Goal: Task Accomplishment & Management: Complete application form

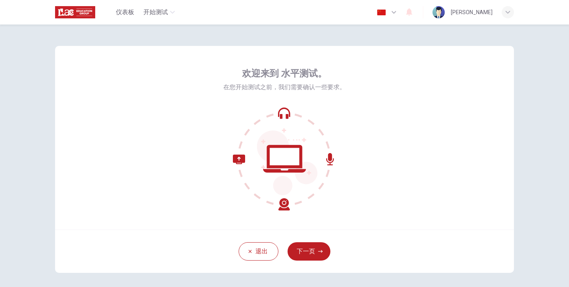
click at [287, 159] on icon at bounding box center [284, 158] width 103 height 103
click at [314, 256] on button "下一页" at bounding box center [308, 251] width 43 height 18
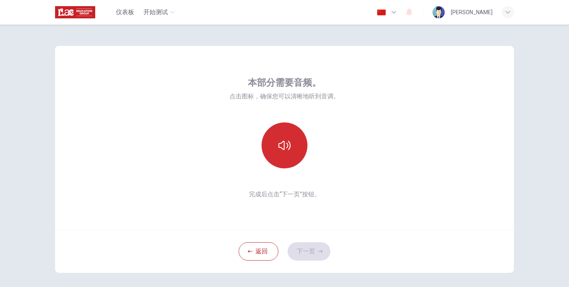
click at [283, 150] on icon "button" at bounding box center [284, 145] width 12 height 12
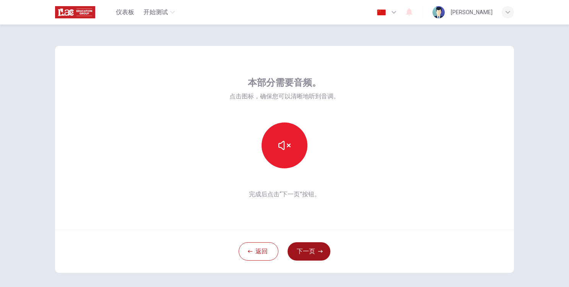
click at [307, 246] on button "下一页" at bounding box center [308, 251] width 43 height 18
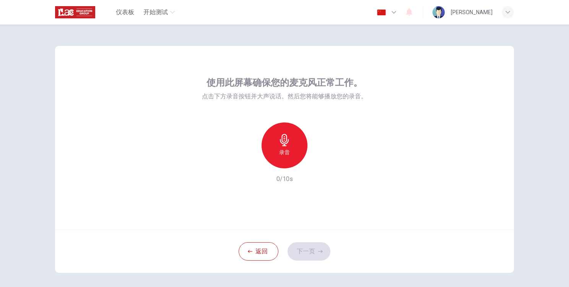
click at [274, 142] on div "录音" at bounding box center [284, 145] width 46 height 46
click at [291, 141] on div "停止" at bounding box center [284, 145] width 46 height 46
click at [316, 162] on icon "button" at bounding box center [320, 162] width 8 height 8
click at [246, 164] on icon "button" at bounding box center [249, 162] width 7 height 7
click at [289, 143] on div "录音" at bounding box center [284, 145] width 46 height 46
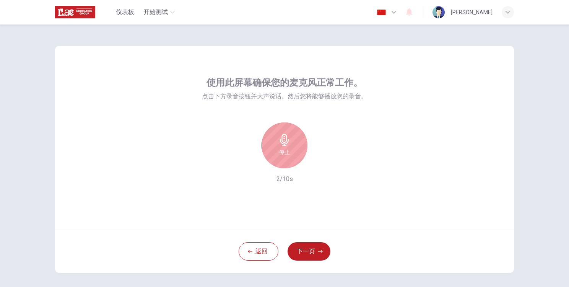
click at [282, 160] on div "停止" at bounding box center [284, 145] width 46 height 46
click at [318, 162] on icon "button" at bounding box center [319, 162] width 3 height 5
click at [245, 166] on div "button" at bounding box center [249, 162] width 12 height 12
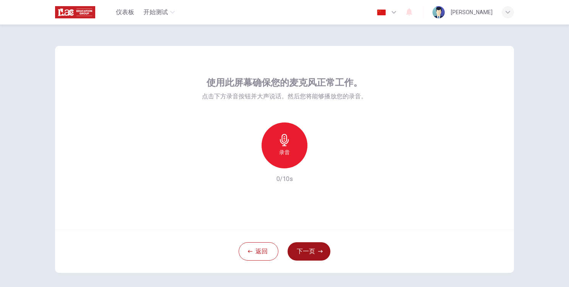
click at [313, 249] on button "下一页" at bounding box center [308, 251] width 43 height 18
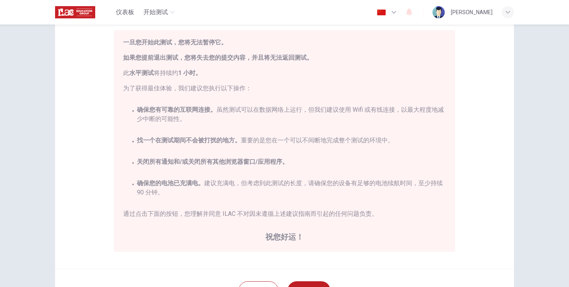
scroll to position [138, 0]
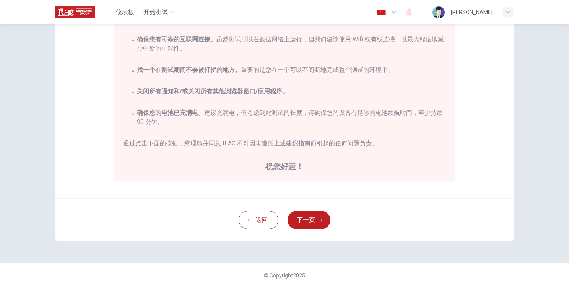
click at [38, 177] on div "免责声明： 您即将开始一次 水平测试 。请在开始测试前阅读以下文档。 一旦您开始此测试，您将无法暂停它。 如果您提前退出测试，您将失去您的提交内容，并且将无法…" at bounding box center [284, 155] width 569 height 262
click at [311, 225] on button "下一页" at bounding box center [308, 220] width 43 height 18
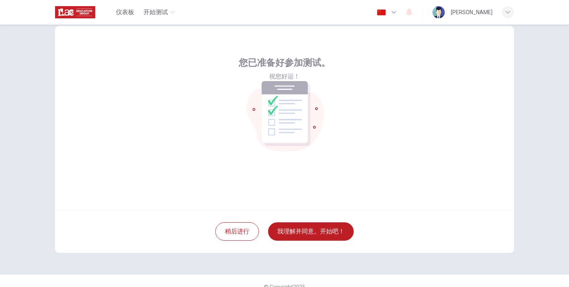
scroll to position [31, 0]
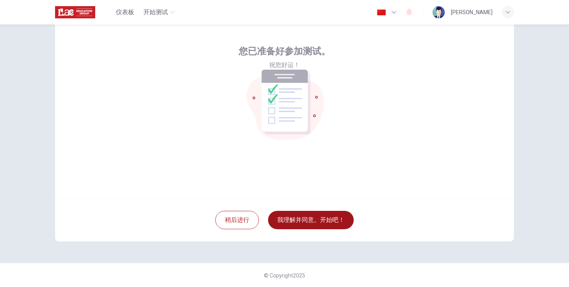
click at [301, 217] on button "我理解并同意。开始吧！" at bounding box center [311, 220] width 86 height 18
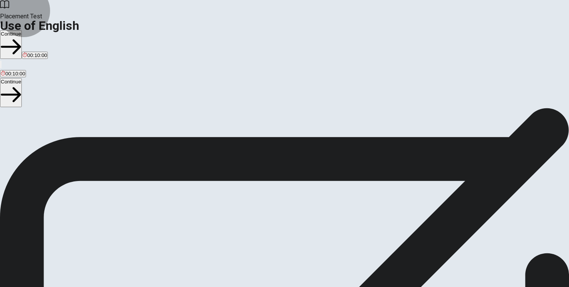
click at [22, 30] on button "Continue" at bounding box center [11, 44] width 22 height 29
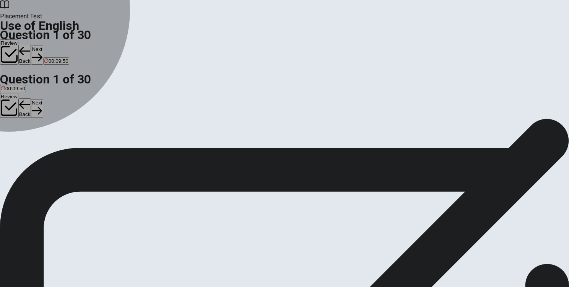
click at [8, 138] on div "A" at bounding box center [4, 141] width 7 height 6
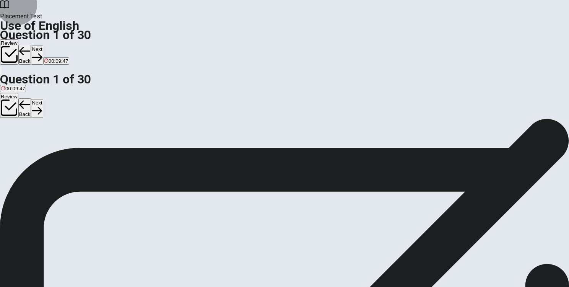
click at [43, 45] on button "Next" at bounding box center [37, 54] width 12 height 19
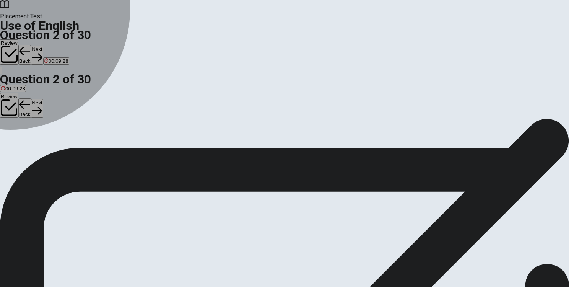
click at [88, 143] on div "D" at bounding box center [77, 141] width 21 height 6
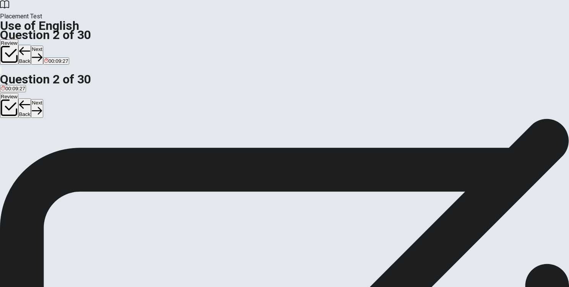
click at [43, 45] on button "Next" at bounding box center [37, 54] width 12 height 19
click at [31, 45] on button "Back" at bounding box center [24, 55] width 13 height 20
click at [66, 149] on span "was been" at bounding box center [55, 146] width 22 height 6
click at [43, 45] on button "Next" at bounding box center [37, 54] width 12 height 19
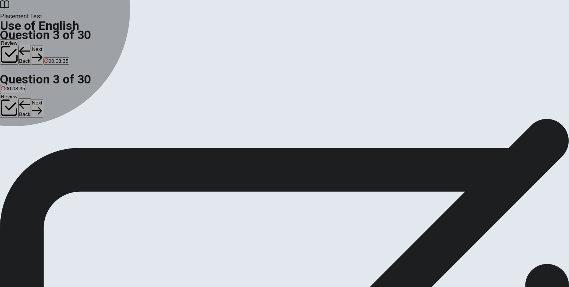
click at [38, 143] on div "C" at bounding box center [33, 141] width 11 height 6
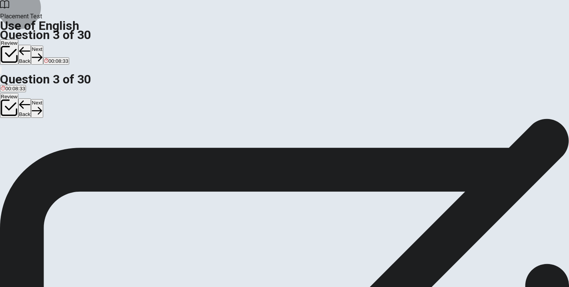
click at [43, 45] on button "Next" at bounding box center [37, 54] width 12 height 19
click at [15, 143] on div "B" at bounding box center [10, 141] width 9 height 6
click at [43, 45] on button "Next" at bounding box center [37, 54] width 12 height 19
click at [36, 143] on div "C" at bounding box center [32, 141] width 8 height 6
click at [43, 45] on button "Next" at bounding box center [37, 54] width 12 height 19
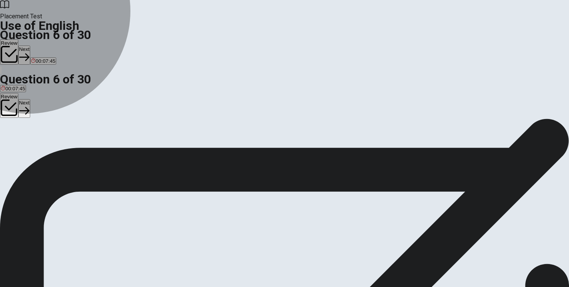
click at [56, 149] on span "light" at bounding box center [51, 146] width 9 height 6
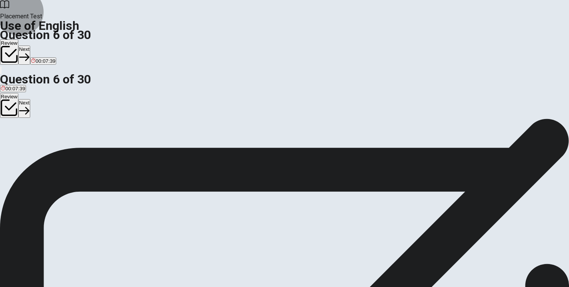
click at [30, 45] on button "Next" at bounding box center [24, 54] width 12 height 19
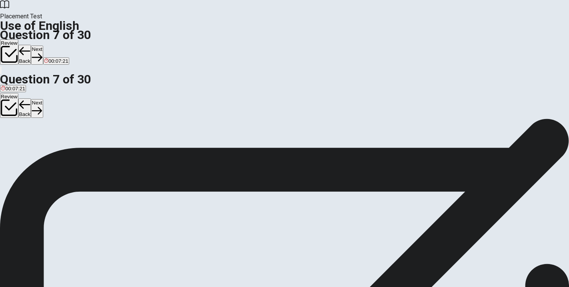
click at [12, 143] on span "table" at bounding box center [6, 146] width 11 height 6
click at [43, 45] on button "Next" at bounding box center [37, 54] width 12 height 19
click at [41, 150] on button "D dry" at bounding box center [36, 143] width 9 height 13
click at [43, 45] on button "Next" at bounding box center [37, 54] width 12 height 19
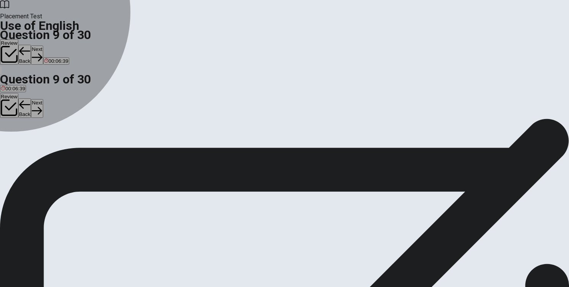
click at [39, 143] on div "C" at bounding box center [35, 141] width 8 height 6
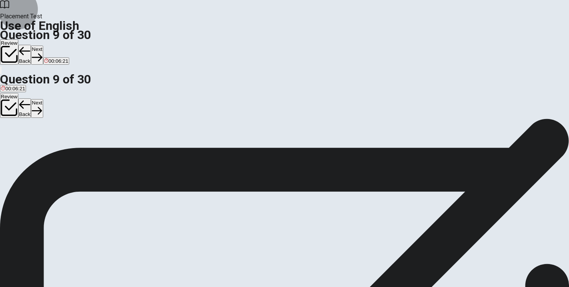
click at [43, 45] on button "Next" at bounding box center [37, 54] width 12 height 19
click at [17, 143] on span "studied" at bounding box center [9, 146] width 16 height 6
click at [43, 45] on button "Next" at bounding box center [37, 54] width 12 height 19
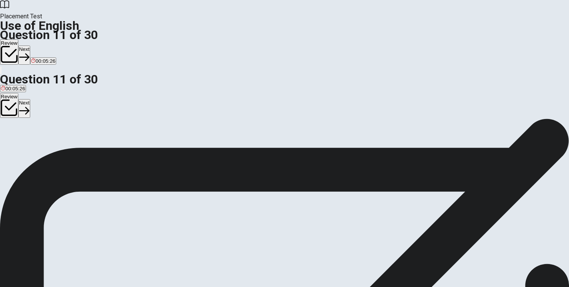
click at [53, 143] on div "C" at bounding box center [47, 141] width 13 height 6
click at [30, 45] on button "Next" at bounding box center [24, 54] width 12 height 19
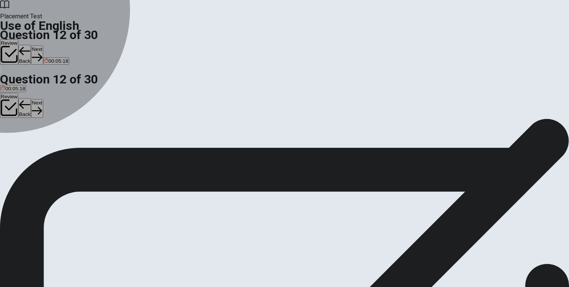
click at [65, 143] on div "C" at bounding box center [56, 141] width 18 height 6
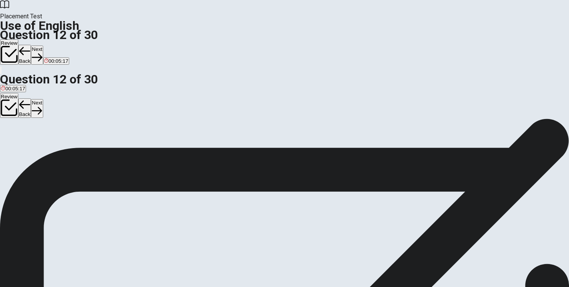
click at [43, 45] on button "Next" at bounding box center [37, 54] width 12 height 19
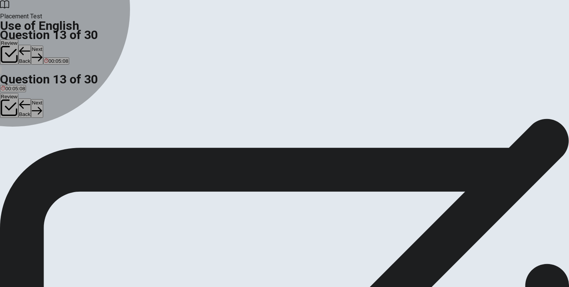
click at [32, 143] on div "C" at bounding box center [27, 141] width 8 height 6
click at [9, 138] on div "A" at bounding box center [5, 141] width 8 height 6
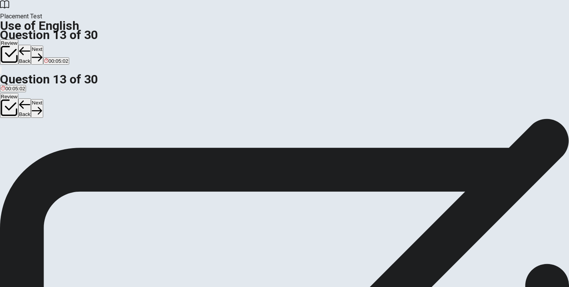
click at [43, 45] on button "Next" at bounding box center [37, 54] width 12 height 19
click at [7, 138] on div "A" at bounding box center [4, 141] width 6 height 6
click at [43, 45] on button "Next" at bounding box center [37, 54] width 12 height 19
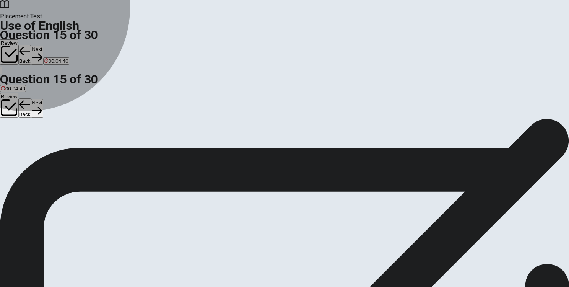
click at [64, 149] on span "mouse" at bounding box center [56, 146] width 15 height 6
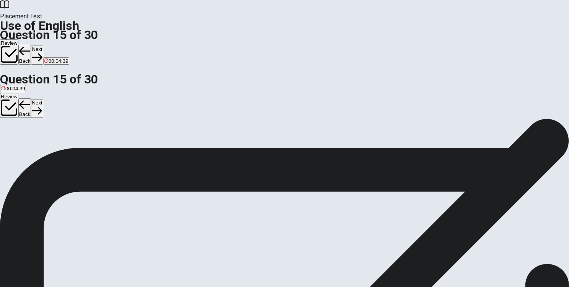
click at [43, 45] on button "Next" at bounding box center [37, 54] width 12 height 19
click at [35, 150] on button "C flower" at bounding box center [27, 143] width 15 height 13
click at [30, 45] on button "Next" at bounding box center [24, 54] width 12 height 19
click at [35, 149] on span "astronaut" at bounding box center [23, 146] width 21 height 6
click at [43, 45] on button "Next" at bounding box center [37, 54] width 12 height 19
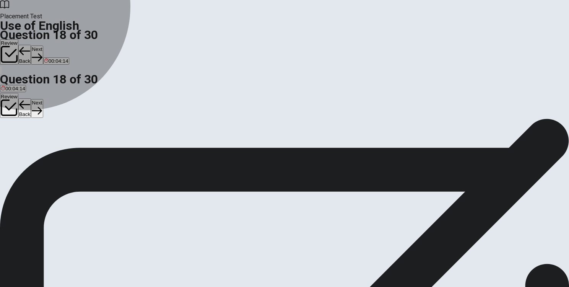
click at [12, 143] on span "book" at bounding box center [6, 146] width 11 height 6
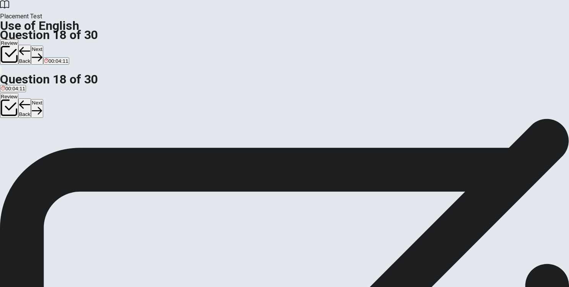
click at [43, 45] on button "Next" at bounding box center [37, 54] width 12 height 19
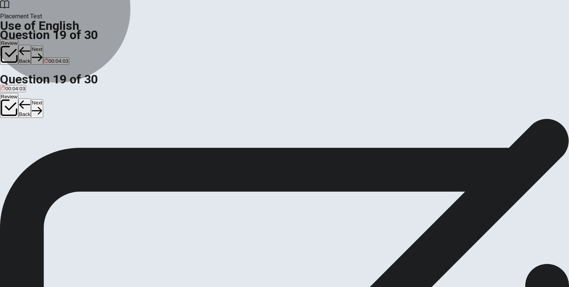
click at [90, 148] on span "to destroy something" at bounding box center [66, 146] width 47 height 6
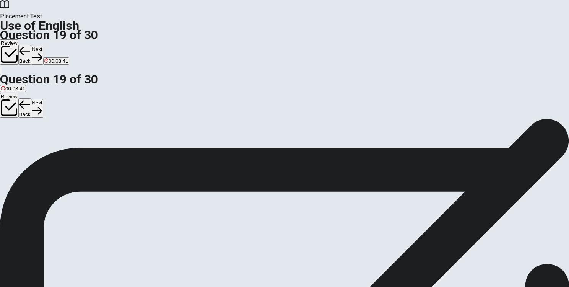
click at [43, 45] on button "Next" at bounding box center [37, 54] width 12 height 19
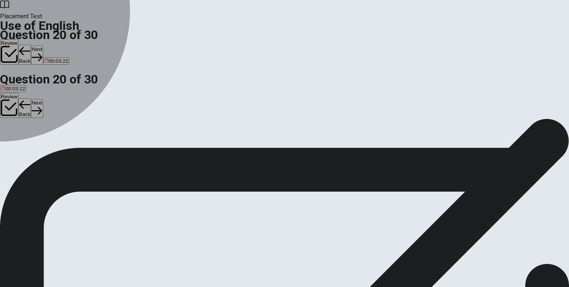
click at [27, 150] on button "B saw" at bounding box center [21, 143] width 11 height 13
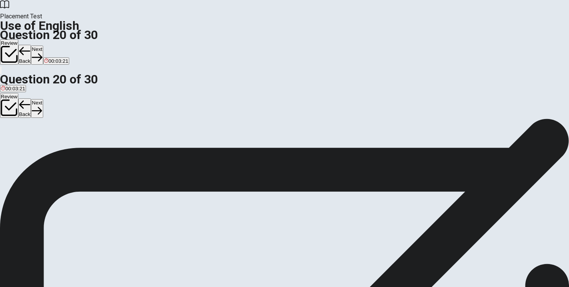
click at [43, 45] on button "Next" at bounding box center [37, 54] width 12 height 19
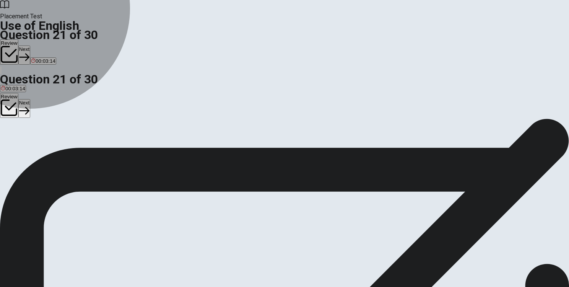
click at [36, 149] on span "Does" at bounding box center [30, 146] width 12 height 6
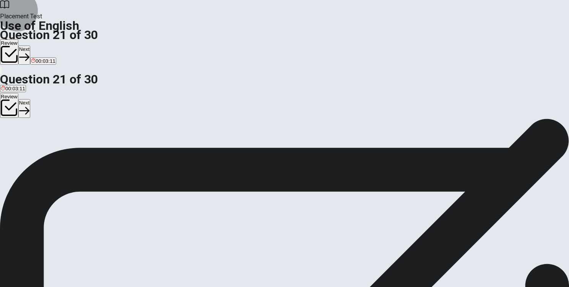
click at [30, 45] on button "Next" at bounding box center [24, 54] width 12 height 19
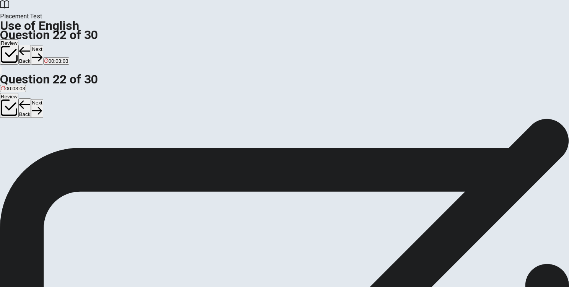
click at [34, 143] on span "will completing" at bounding box center [17, 146] width 33 height 6
click at [95, 149] on span "will complete" at bounding box center [80, 146] width 29 height 6
click at [43, 45] on button "Next" at bounding box center [37, 54] width 12 height 19
click at [52, 149] on span "finishing" at bounding box center [42, 146] width 19 height 6
click at [43, 45] on button "Next" at bounding box center [37, 54] width 12 height 19
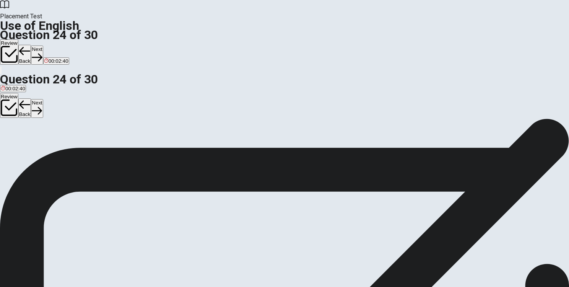
click at [24, 143] on span "are having" at bounding box center [13, 146] width 24 height 6
click at [43, 45] on button "Next" at bounding box center [37, 54] width 12 height 19
click at [58, 149] on span "shoes" at bounding box center [51, 146] width 14 height 6
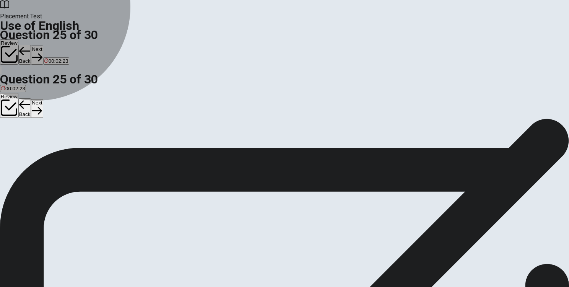
click at [31, 146] on button "B gloves" at bounding box center [23, 143] width 16 height 13
click at [15, 137] on button "A socks" at bounding box center [7, 143] width 15 height 13
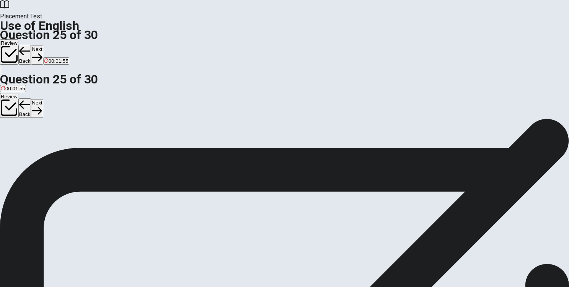
click at [31, 150] on button "B gloves" at bounding box center [23, 143] width 16 height 13
click at [42, 53] on icon "button" at bounding box center [37, 57] width 10 height 8
click at [35, 149] on span "sleep" at bounding box center [29, 146] width 12 height 6
click at [30, 45] on button "Next" at bounding box center [24, 54] width 12 height 19
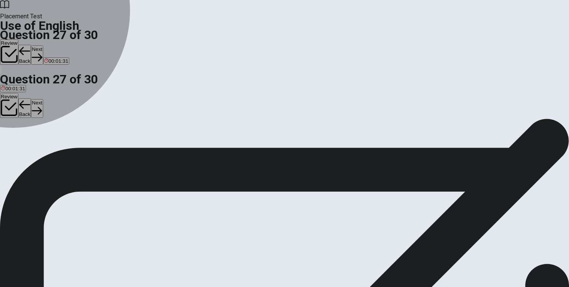
click at [12, 138] on div "A" at bounding box center [6, 141] width 11 height 6
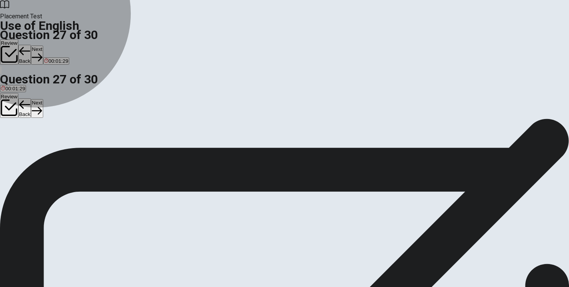
click at [24, 150] on button "B read" at bounding box center [19, 143] width 12 height 13
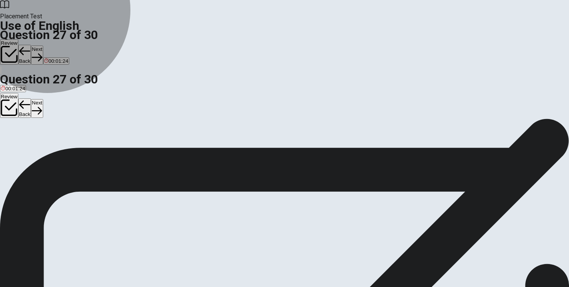
click at [49, 150] on button "D play" at bounding box center [43, 143] width 11 height 13
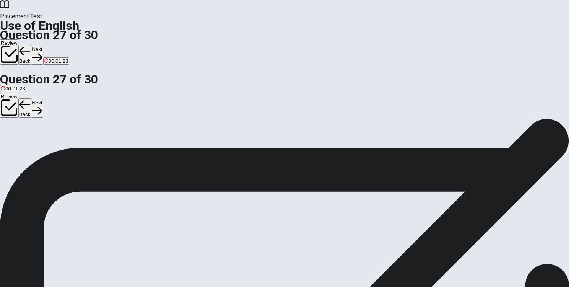
click at [38, 150] on button "C clean" at bounding box center [31, 143] width 14 height 13
click at [262, 151] on div "A keep B read C clean D play" at bounding box center [284, 144] width 569 height 14
click at [24, 146] on button "B read" at bounding box center [19, 143] width 12 height 13
click at [38, 150] on button "C clean" at bounding box center [31, 143] width 14 height 13
click at [13, 137] on button "A keep" at bounding box center [6, 143] width 13 height 13
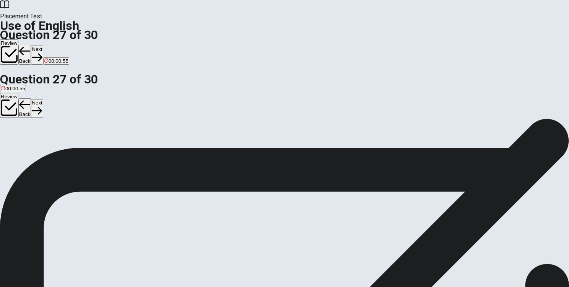
click at [43, 45] on button "Next" at bounding box center [37, 54] width 12 height 19
click at [24, 143] on div "B" at bounding box center [20, 141] width 8 height 6
click at [43, 45] on button "Next" at bounding box center [37, 54] width 12 height 19
click at [226, 150] on button "C to think the same as someone else" at bounding box center [186, 143] width 80 height 13
click at [43, 45] on button "Next" at bounding box center [37, 54] width 12 height 19
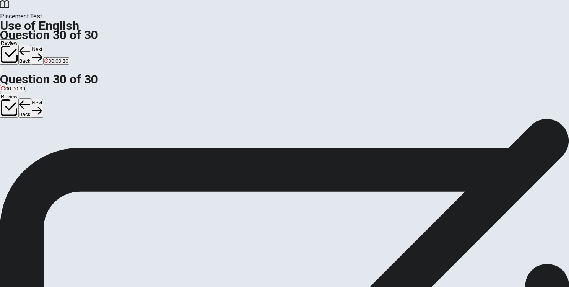
click at [46, 150] on button "D went" at bounding box center [40, 143] width 12 height 13
click at [43, 45] on button "Next" at bounding box center [37, 54] width 12 height 19
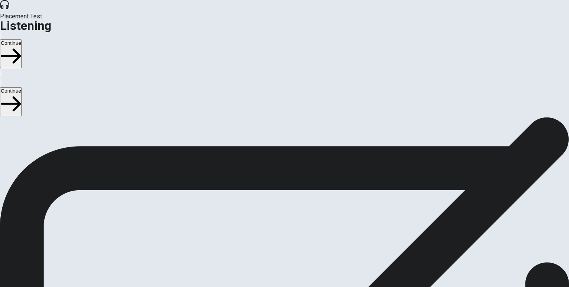
click at [44, 147] on div "Listening Instructions There are 3 audio clips in this section. Each clip has 5…" at bounding box center [284, 176] width 569 height 119
click at [22, 39] on button "Continue" at bounding box center [11, 53] width 22 height 29
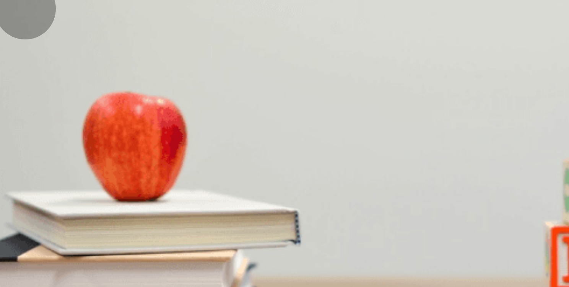
click at [259, 286] on div at bounding box center [284, 287] width 569 height 0
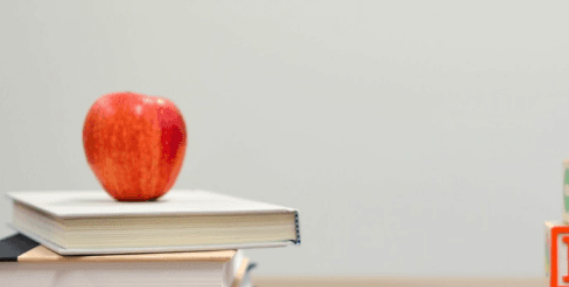
click at [78, 157] on button "D Excited" at bounding box center [69, 150] width 18 height 13
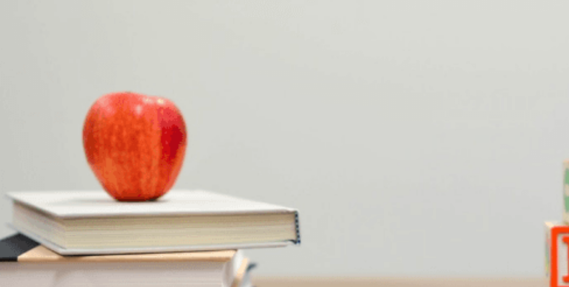
click at [78, 157] on button "D Excited" at bounding box center [69, 150] width 18 height 13
click at [311, 187] on body "This site uses cookies, as explained in our Privacy Policy . If you agree to th…" at bounding box center [284, 143] width 569 height 287
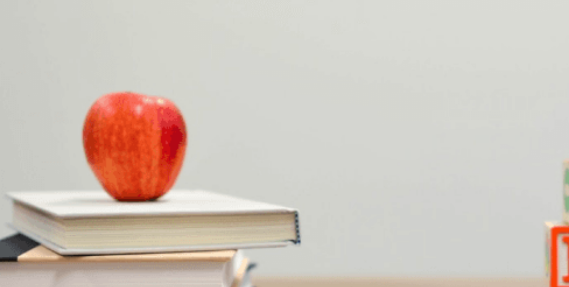
click at [59, 157] on button "C Indifferent" at bounding box center [47, 150] width 24 height 13
click at [113, 286] on div "Choosing a Restaurant" at bounding box center [284, 291] width 569 height 9
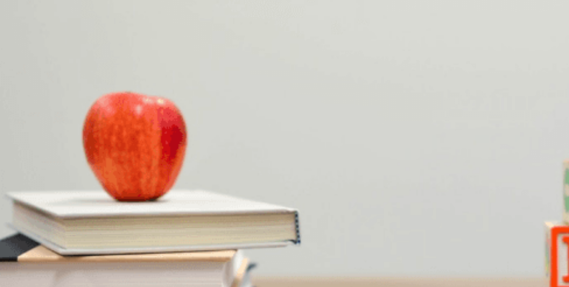
click at [304, 118] on div "A Make a reservation B Check the menu C Go to a different place D Wait until [D…" at bounding box center [284, 125] width 569 height 14
click at [134, 125] on span "Go to a different place" at bounding box center [109, 128] width 50 height 6
click at [293, 151] on div "A Near the beach B Downtown C In the mall D Outside the city" at bounding box center [284, 158] width 569 height 14
click at [123, 157] on span "Outside the city" at bounding box center [104, 160] width 35 height 6
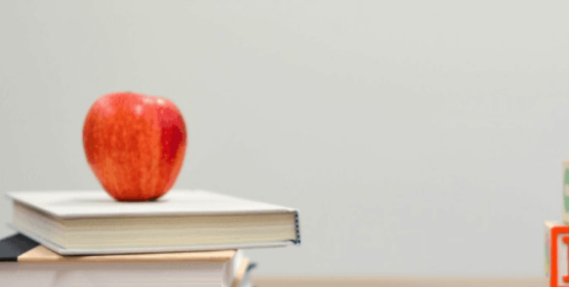
scroll to position [535, 0]
click at [288, 183] on div "A Italian B Japanese C Mexican D American" at bounding box center [284, 190] width 569 height 14
click at [39, 183] on button "B Japanese" at bounding box center [27, 189] width 24 height 13
click at [93, 221] on span "Meeting for coffee" at bounding box center [72, 224] width 41 height 6
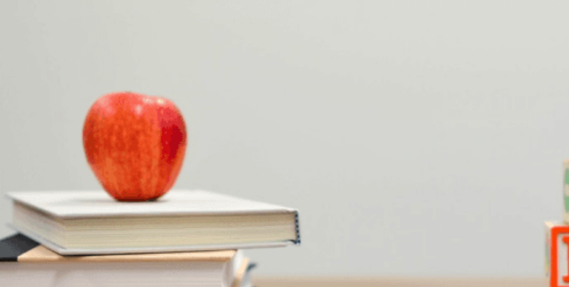
click at [22, 39] on button "Continue" at bounding box center [11, 53] width 22 height 29
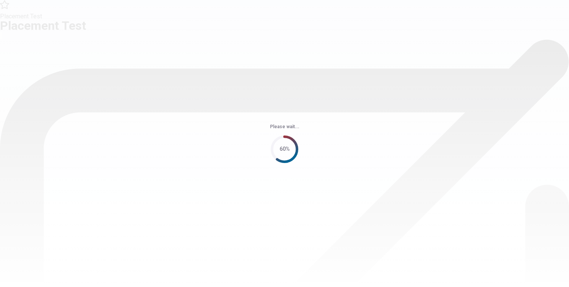
scroll to position [0, 0]
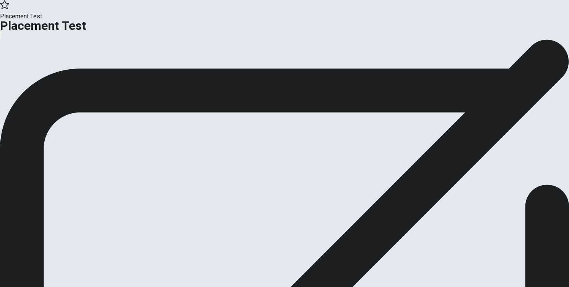
click at [315, 39] on div at bounding box center [284, 39] width 569 height 0
click at [94, 21] on h1 "Placement Test" at bounding box center [284, 25] width 569 height 9
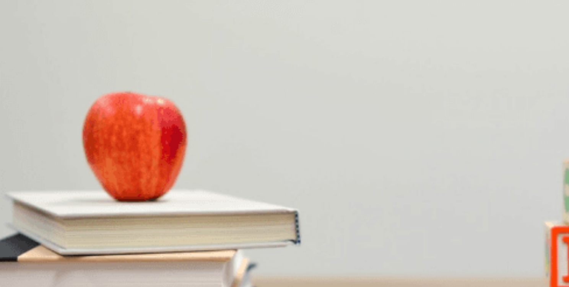
click at [68, 157] on button "D Small" at bounding box center [60, 150] width 14 height 13
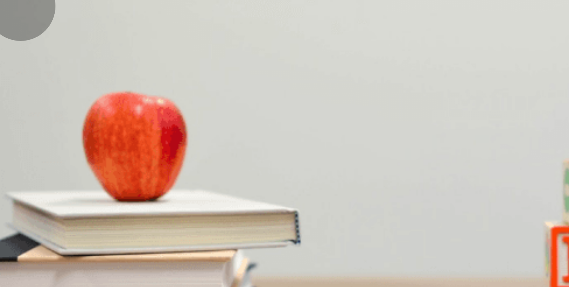
click at [32, 183] on span "Spring" at bounding box center [24, 186] width 15 height 6
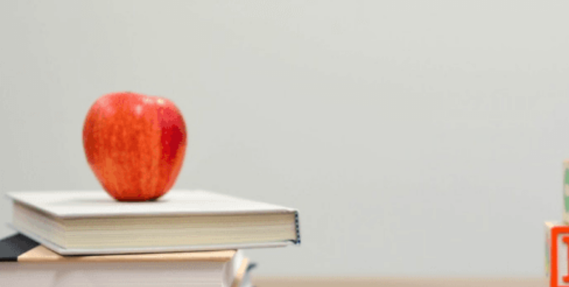
click at [293, 209] on div "A He asks for a discount B He asks for something else C He says it sounds good …" at bounding box center [284, 216] width 569 height 14
click at [114, 215] on span "He asks for something else" at bounding box center [84, 218] width 62 height 6
click at [70, 247] on span "A pumpkin spice latte" at bounding box center [46, 250] width 48 height 6
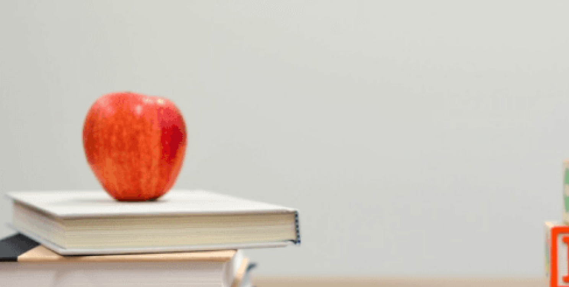
click at [55, 279] on span "A food recommendation" at bounding box center [28, 282] width 54 height 6
click at [22, 39] on button "Continue" at bounding box center [11, 53] width 22 height 29
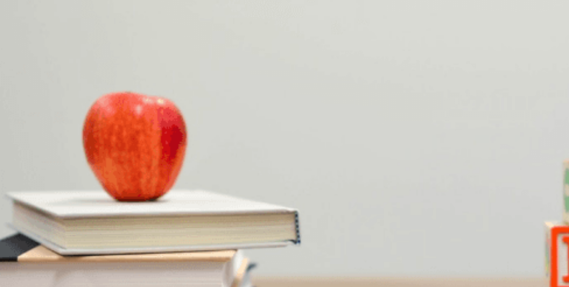
click at [298, 286] on div at bounding box center [284, 287] width 569 height 0
drag, startPoint x: 315, startPoint y: 206, endPoint x: 315, endPoint y: 194, distance: 11.8
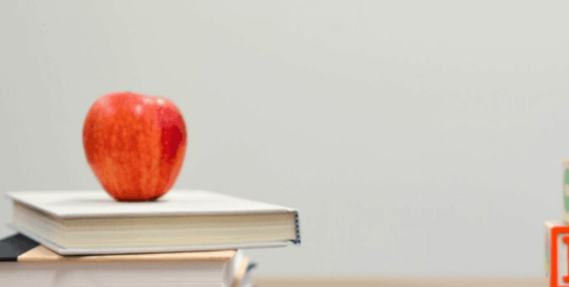
click at [72, 157] on button "D Balcony" at bounding box center [62, 150] width 19 height 13
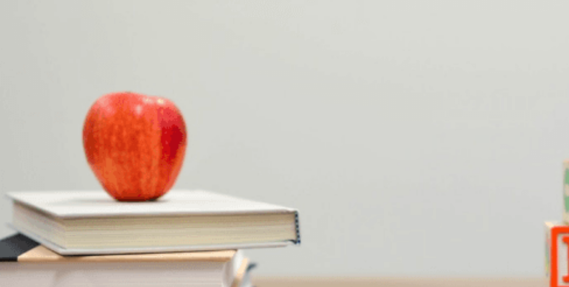
scroll to position [191, 0]
click at [30, 177] on button "C $60" at bounding box center [25, 183] width 10 height 13
click at [62, 209] on button "B Using a gift card" at bounding box center [43, 215] width 38 height 13
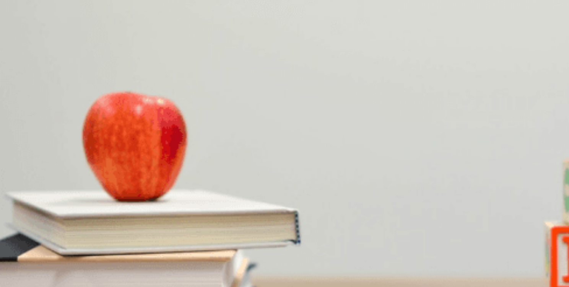
click at [23, 241] on button "B Two" at bounding box center [17, 247] width 11 height 13
click at [300, 273] on div "A A movie B A concert C A sports game D A play" at bounding box center [284, 280] width 569 height 14
click at [76, 279] on span "A sports game" at bounding box center [59, 282] width 32 height 6
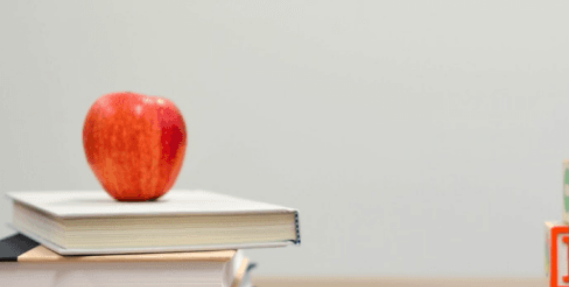
click at [449, 22] on div "Placement Test Listening Continue" at bounding box center [284, 39] width 569 height 78
click at [22, 39] on button "Continue" at bounding box center [11, 53] width 22 height 29
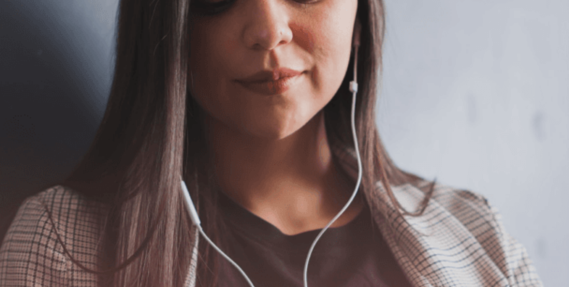
scroll to position [126, 0]
click at [460, 3] on div "Placement Test Speaking Continue" at bounding box center [284, 39] width 569 height 78
click at [22, 39] on button "Continue" at bounding box center [11, 53] width 22 height 29
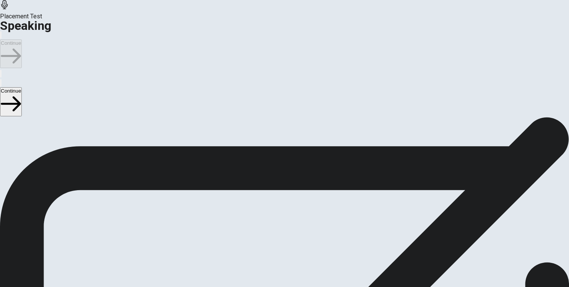
click at [293, 171] on icon at bounding box center [283, 184] width 19 height 27
click at [283, 150] on icon "Play Audio" at bounding box center [279, 154] width 7 height 9
click at [296, 118] on div at bounding box center [284, 131] width 23 height 26
click at [274, 144] on button "Record Again" at bounding box center [274, 147] width 2 height 7
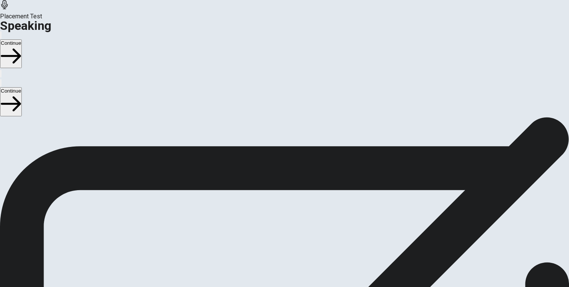
click at [296, 118] on div at bounding box center [284, 131] width 23 height 26
click at [274, 144] on button "Record Again" at bounding box center [274, 147] width 2 height 7
click at [298, 122] on div "Stop Recording" at bounding box center [284, 170] width 27 height 97
click at [276, 144] on button "Play Audio" at bounding box center [275, 147] width 2 height 7
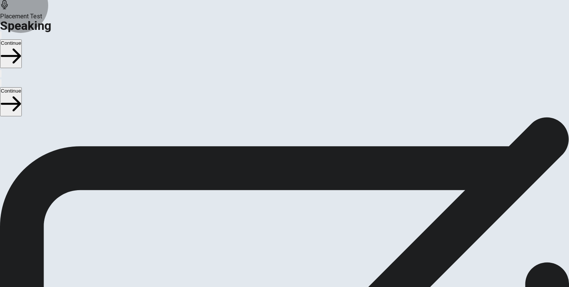
click at [22, 39] on button "Continue" at bounding box center [11, 53] width 22 height 29
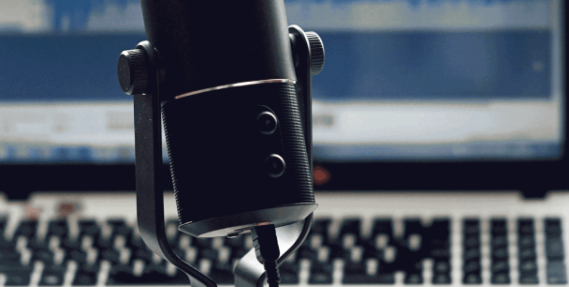
scroll to position [0, 0]
click at [22, 39] on button "Continue" at bounding box center [11, 53] width 22 height 29
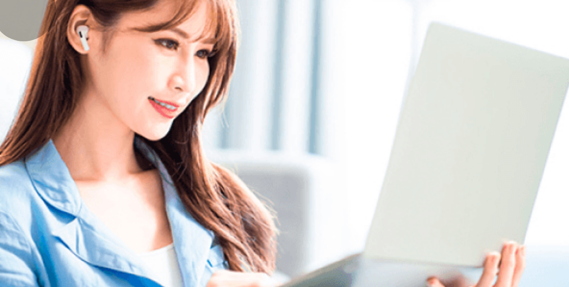
click at [298, 191] on img at bounding box center [284, 143] width 569 height 287
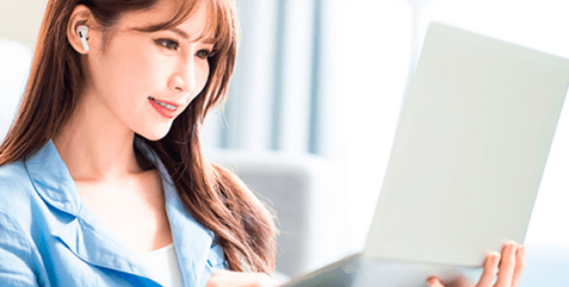
click at [298, 191] on img at bounding box center [284, 143] width 569 height 287
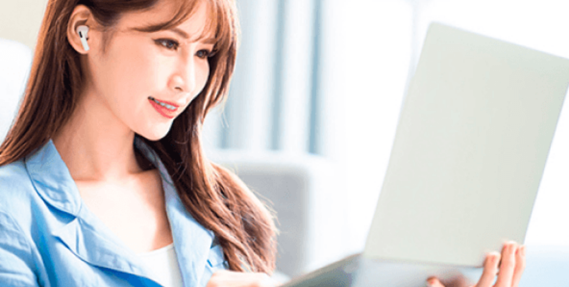
click at [298, 191] on img at bounding box center [284, 143] width 569 height 287
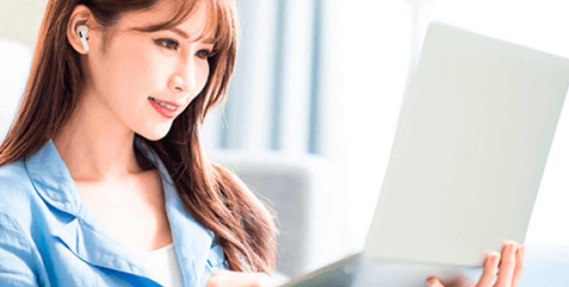
click at [2, 31] on button "button" at bounding box center [1, 34] width 2 height 7
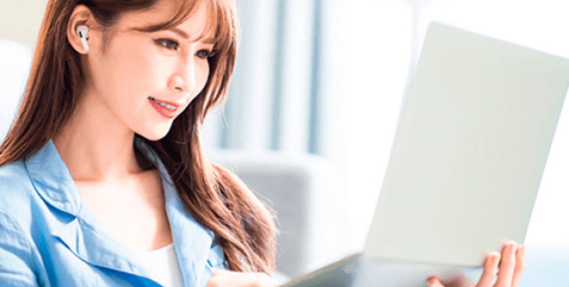
click at [342, 175] on img at bounding box center [284, 143] width 569 height 287
drag, startPoint x: 170, startPoint y: 245, endPoint x: 179, endPoint y: 237, distance: 12.7
click at [170, 33] on div at bounding box center [284, 33] width 569 height 0
click at [182, 33] on div at bounding box center [284, 33] width 569 height 0
click at [214, 33] on div at bounding box center [284, 33] width 569 height 0
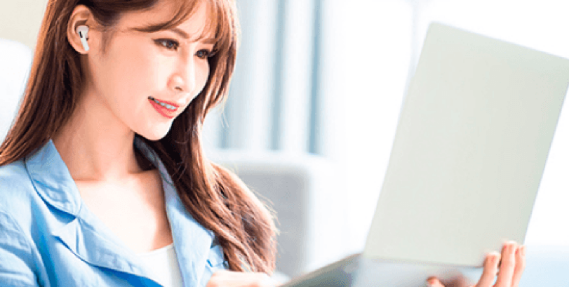
drag, startPoint x: 217, startPoint y: 244, endPoint x: 237, endPoint y: 243, distance: 19.5
click at [237, 33] on div at bounding box center [284, 33] width 569 height 0
click at [251, 33] on div at bounding box center [284, 33] width 569 height 0
click at [249, 33] on div at bounding box center [284, 33] width 569 height 0
